Goal: Information Seeking & Learning: Learn about a topic

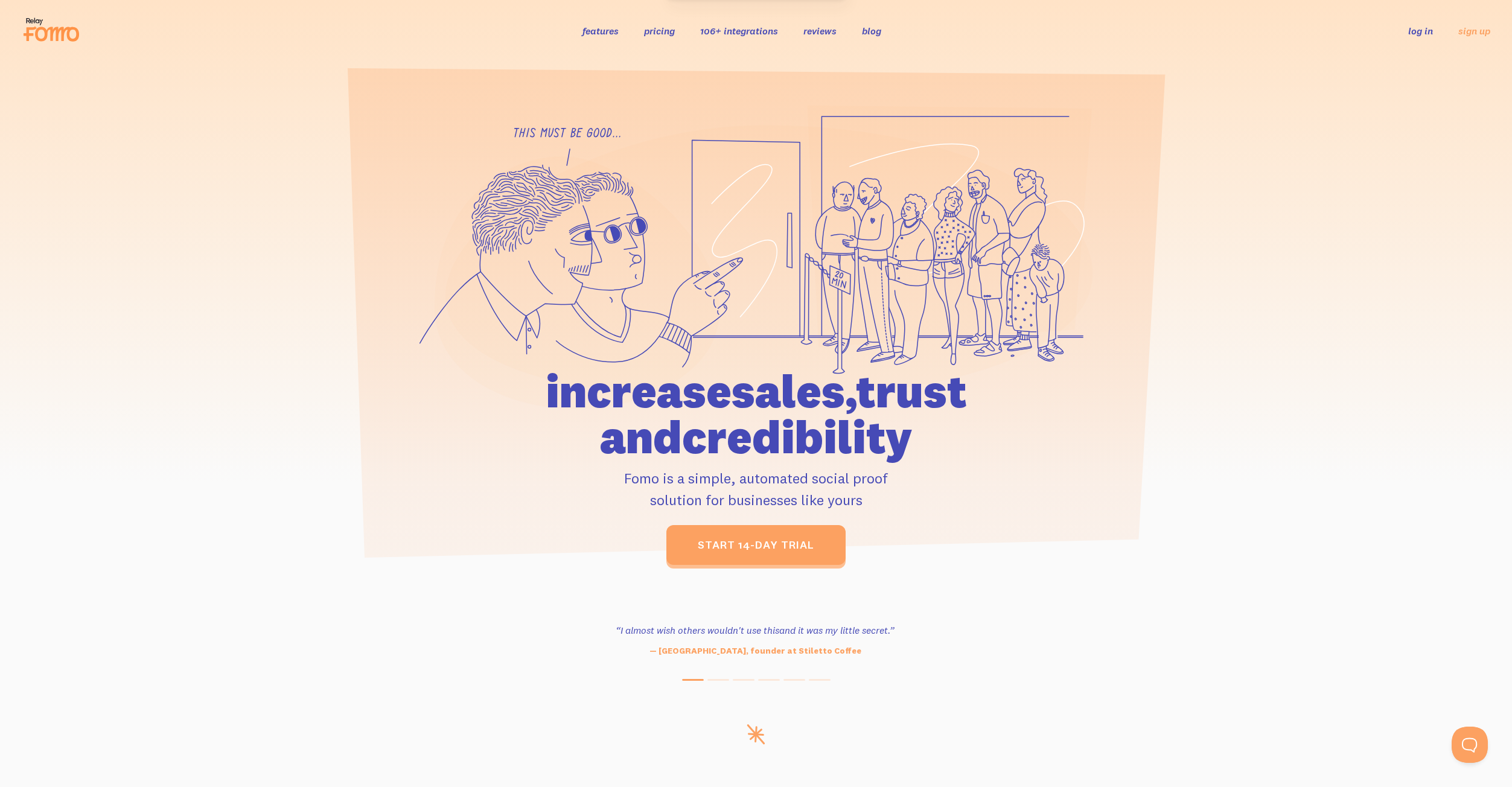
click at [657, 40] on div "features pricing 106+ integrations reviews blog log in sign up log in sign up" at bounding box center [756, 30] width 1468 height 32
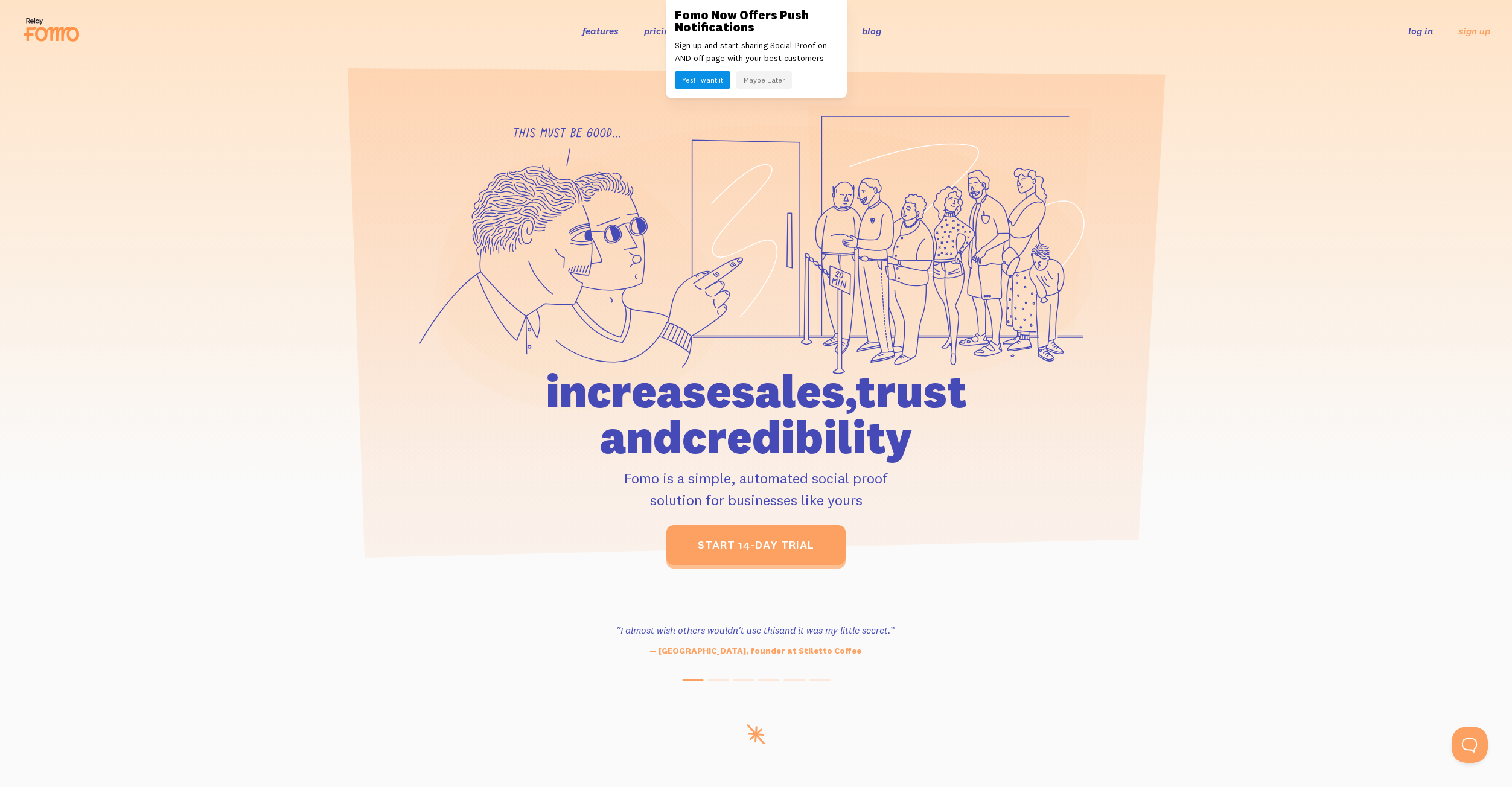
click at [664, 35] on link "pricing" at bounding box center [659, 31] width 31 height 12
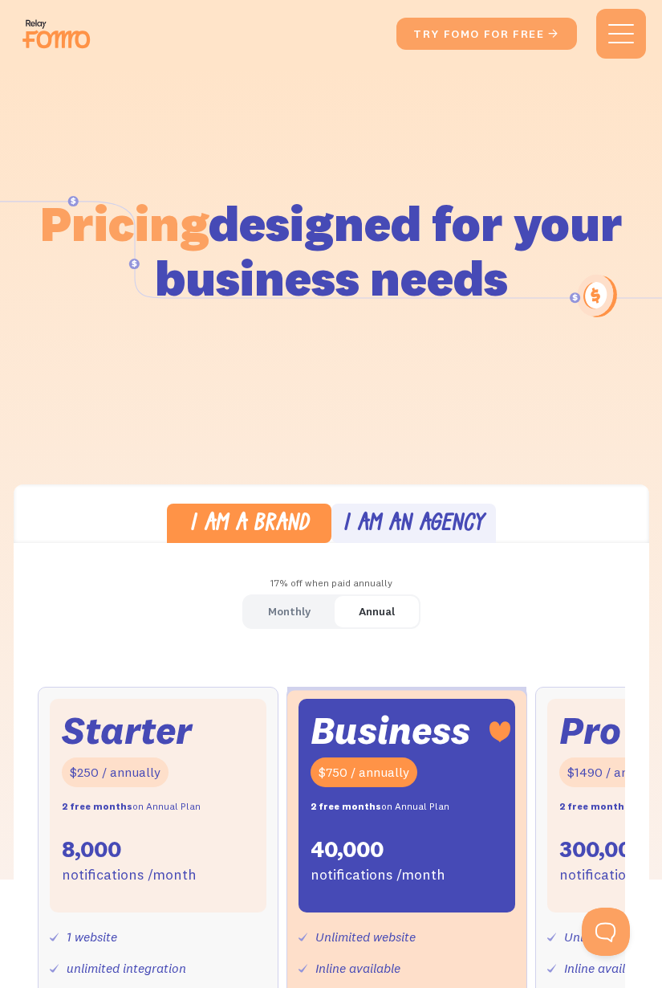
click at [448, 515] on div "I am an agency" at bounding box center [413, 524] width 141 height 23
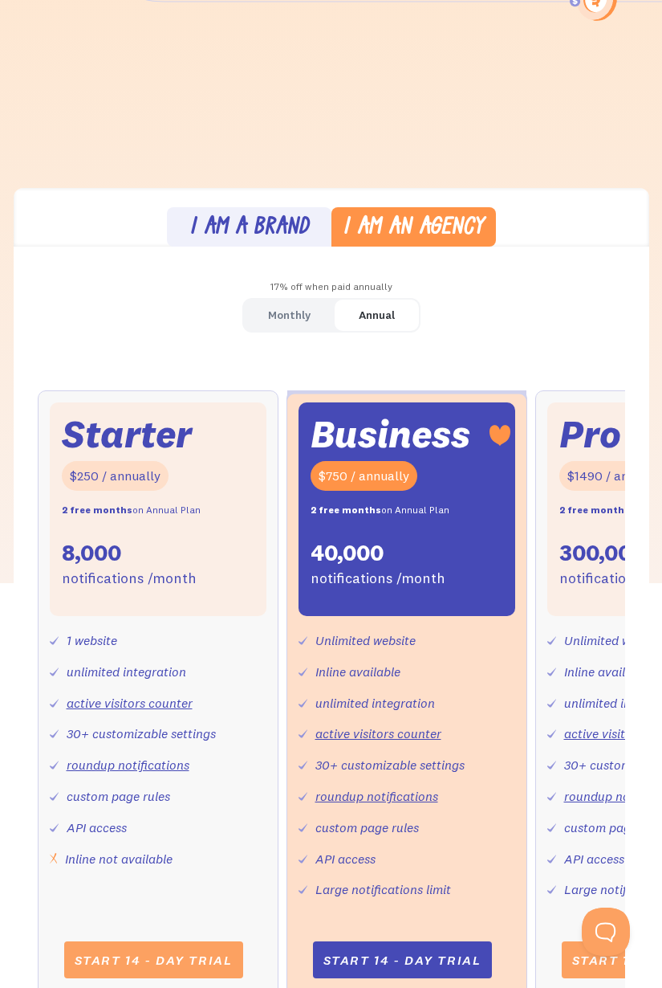
scroll to position [460, 0]
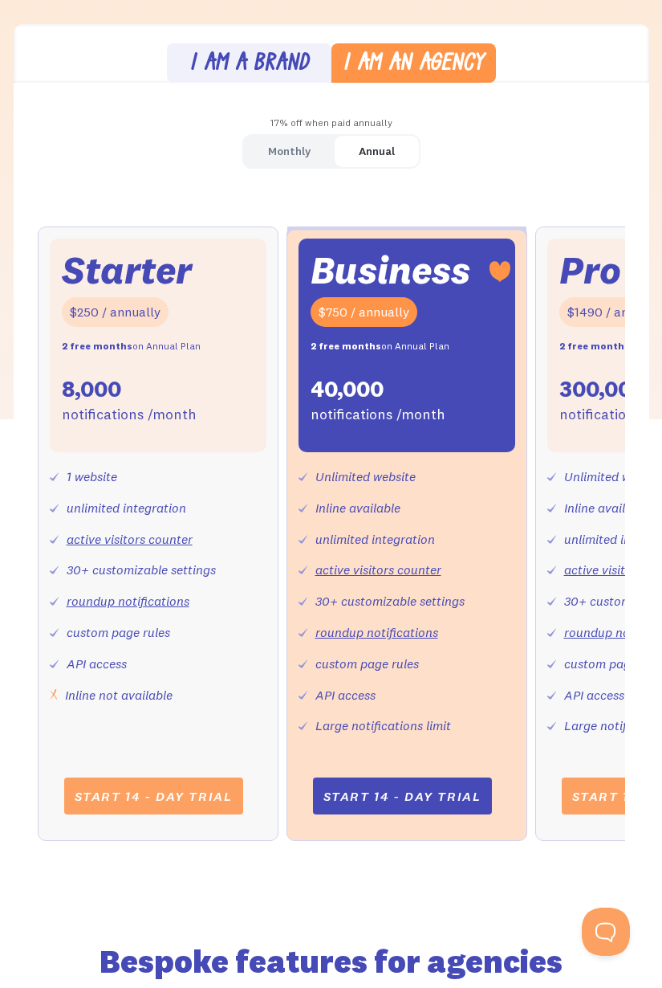
click at [253, 65] on div "I am a brand" at bounding box center [250, 64] width 120 height 23
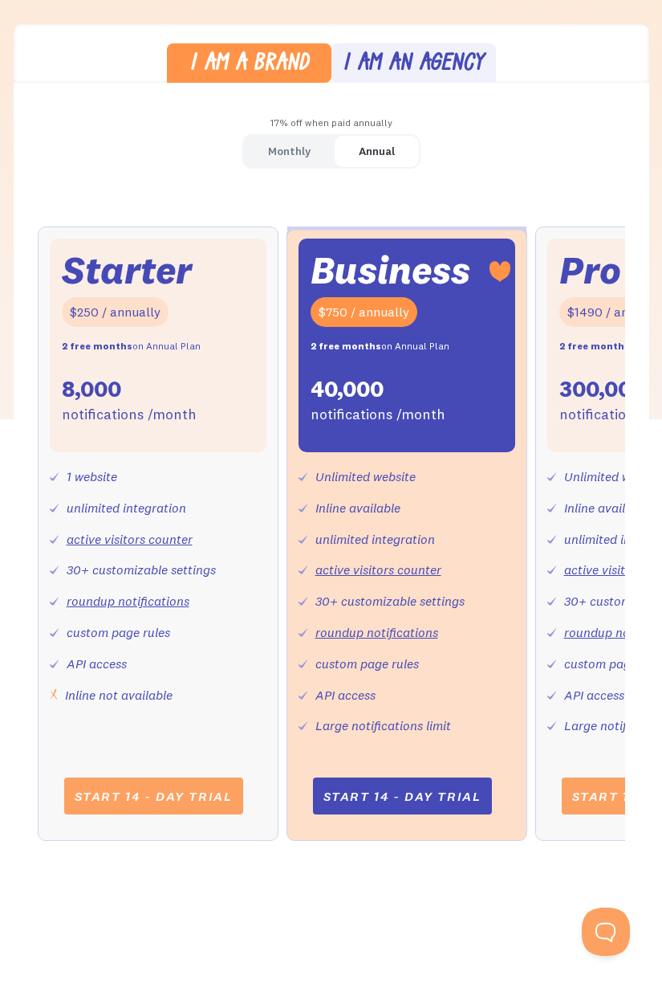
click at [355, 156] on link "Annual" at bounding box center [377, 151] width 84 height 31
click at [308, 155] on div "Monthly" at bounding box center [289, 151] width 43 height 23
